Goal: Task Accomplishment & Management: Use online tool/utility

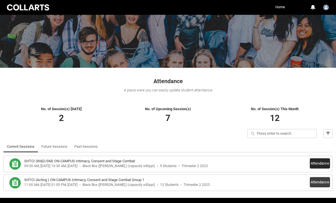
click at [319, 163] on button "Attendance" at bounding box center [320, 163] width 20 height 10
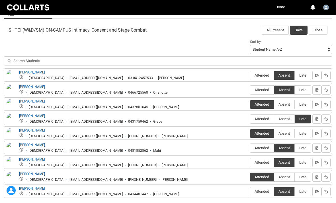
scroll to position [190, 0]
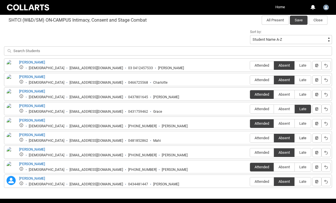
click at [305, 138] on span "Late" at bounding box center [303, 138] width 16 height 4
click at [295, 138] on input "Late" at bounding box center [294, 138] width 0 height 0
type lightning-radio-group "Late"
radio input "true"
click at [300, 17] on button "Save" at bounding box center [299, 20] width 18 height 9
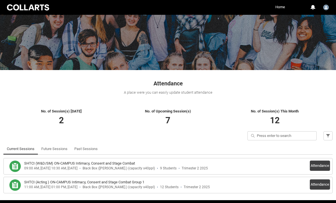
scroll to position [39, 0]
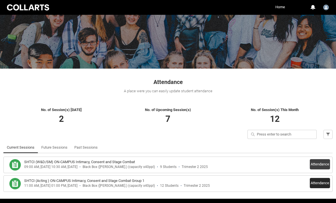
click at [322, 182] on button "Attendance" at bounding box center [320, 183] width 20 height 10
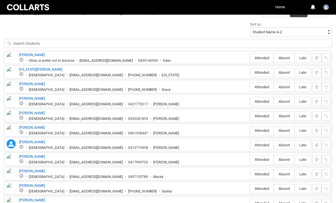
scroll to position [198, 0]
click at [259, 158] on span "Attended" at bounding box center [262, 159] width 24 height 4
click at [250, 159] on input "Attended" at bounding box center [250, 159] width 0 height 0
type lightning-radio-group "Attended"
radio input "true"
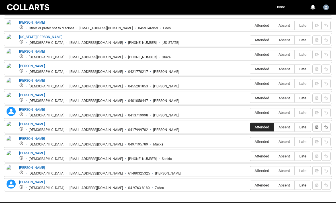
scroll to position [230, 0]
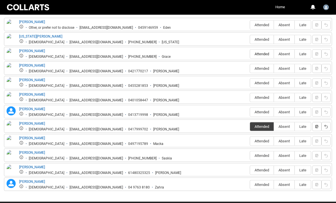
click at [259, 52] on span "Attended" at bounding box center [262, 54] width 24 height 4
click at [250, 54] on input "Attended" at bounding box center [250, 54] width 0 height 0
type lightning-radio-group "Attended"
radio input "true"
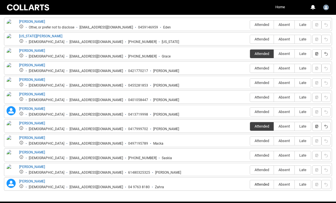
click at [259, 186] on span "Attended" at bounding box center [262, 184] width 24 height 4
click at [250, 184] on input "Attended" at bounding box center [250, 184] width 0 height 0
type lightning-radio-group "Attended"
radio input "true"
click at [263, 37] on span "Attended" at bounding box center [262, 39] width 24 height 4
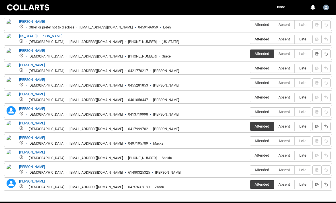
click at [250, 39] on input "Attended" at bounding box center [250, 39] width 0 height 0
type lightning-radio-group "Attended"
radio input "true"
click at [260, 96] on span "Attended" at bounding box center [262, 97] width 24 height 4
click at [250, 97] on input "Attended" at bounding box center [250, 97] width 0 height 0
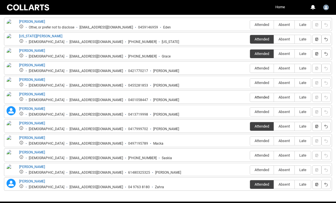
type lightning-radio-group "Attended"
radio input "true"
click at [261, 171] on span "Attended" at bounding box center [262, 170] width 24 height 4
click at [250, 170] on input "Attended" at bounding box center [250, 170] width 0 height 0
type lightning-radio-group "Attended"
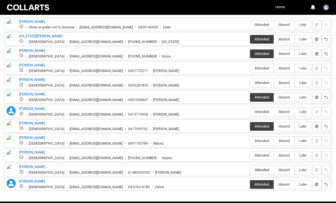
radio input "true"
click at [261, 139] on span "Attended" at bounding box center [262, 141] width 24 height 4
click at [250, 141] on input "Attended" at bounding box center [250, 141] width 0 height 0
type lightning-radio-group "Attended"
radio input "true"
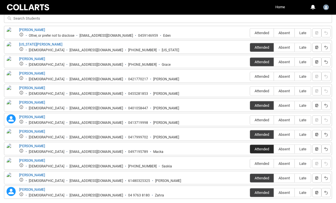
scroll to position [223, 0]
click at [260, 80] on label "Attended" at bounding box center [262, 76] width 24 height 9
click at [250, 76] on input "Attended" at bounding box center [250, 76] width 0 height 0
type lightning-radio-group "Attended"
radio input "true"
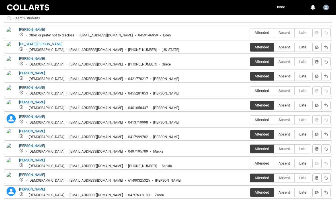
click at [260, 90] on span "Attended" at bounding box center [262, 90] width 24 height 4
click at [250, 90] on input "Attended" at bounding box center [250, 90] width 0 height 0
type lightning-radio-group "Attended"
radio input "true"
